Goal: Find specific page/section: Find specific page/section

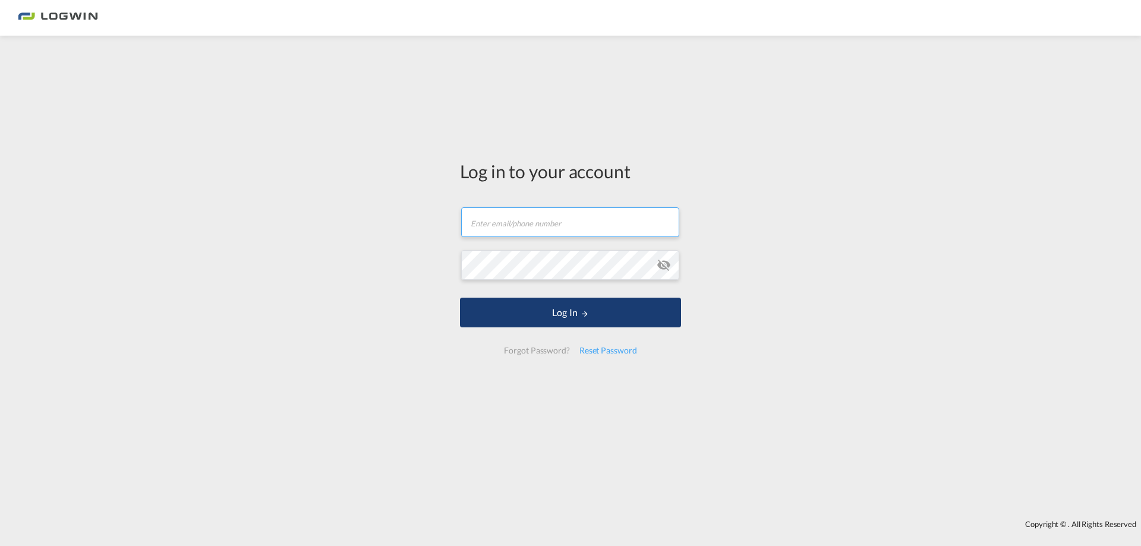
type input "[PERSON_NAME][EMAIL_ADDRESS][PERSON_NAME][DOMAIN_NAME]"
click at [518, 303] on button "Log In" at bounding box center [570, 313] width 221 height 30
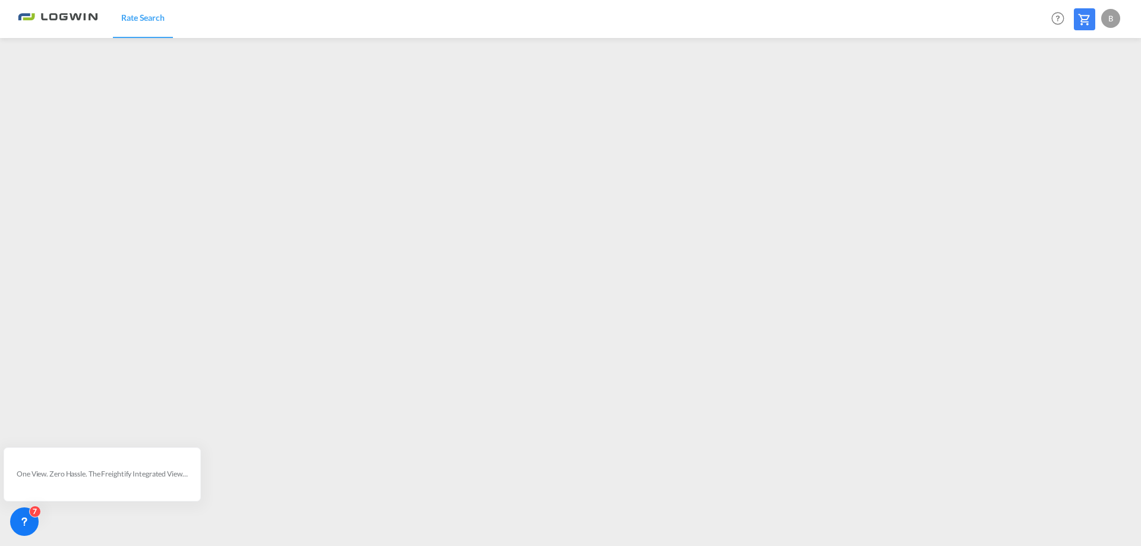
click at [394, 543] on md-content "Rate Search Help Resources Product Release B My Profile Logout" at bounding box center [570, 273] width 1141 height 546
